Goal: Find specific page/section: Find specific page/section

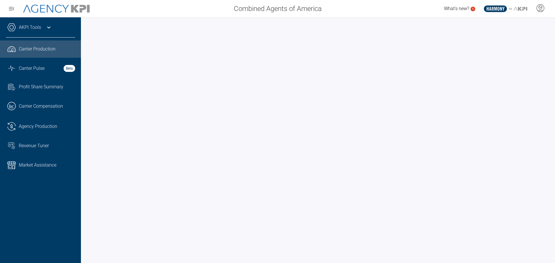
click at [37, 49] on span "Carrier Production" at bounding box center [37, 49] width 37 height 7
click at [46, 49] on span "Carrier Production" at bounding box center [37, 49] width 37 height 7
click at [38, 49] on span "Carrier Production" at bounding box center [37, 49] width 37 height 7
